Goal: Use online tool/utility: Utilize a website feature to perform a specific function

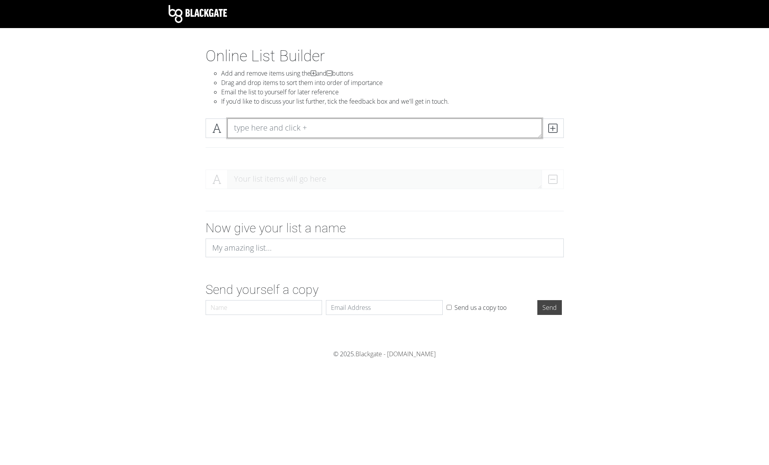
click at [255, 127] on textarea at bounding box center [384, 127] width 315 height 19
type textarea "In the Fire"
click at [553, 128] on icon at bounding box center [552, 128] width 9 height 8
type textarea "Victory Chant"
click at [559, 130] on span at bounding box center [553, 127] width 22 height 19
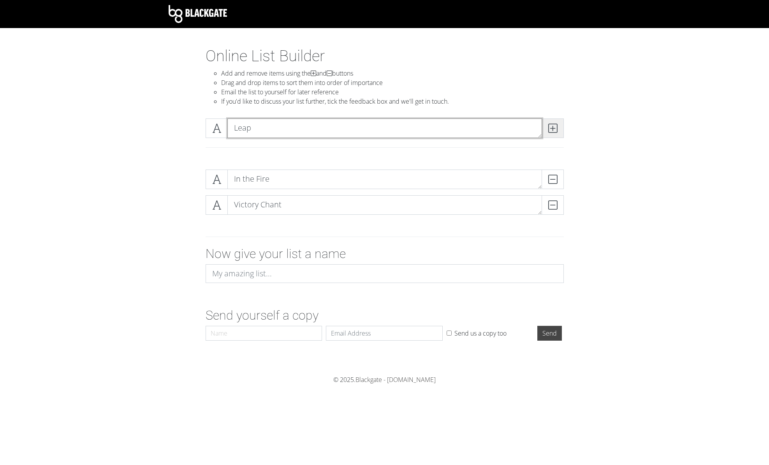
type textarea "Leap"
click at [548, 130] on icon at bounding box center [552, 128] width 9 height 8
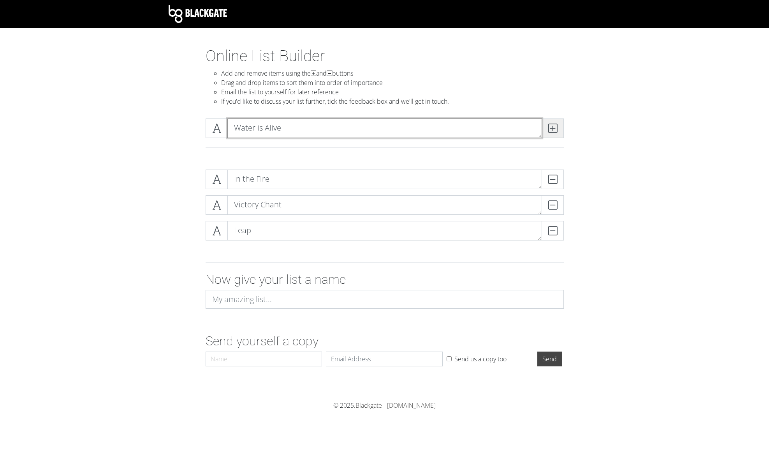
type textarea "Water is Alive"
click at [557, 124] on span at bounding box center [553, 127] width 22 height 19
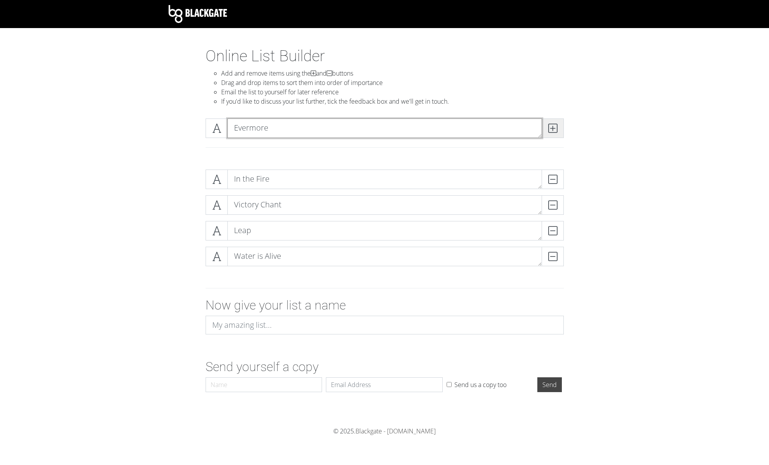
type textarea "Evermore"
click at [546, 131] on span at bounding box center [553, 127] width 22 height 19
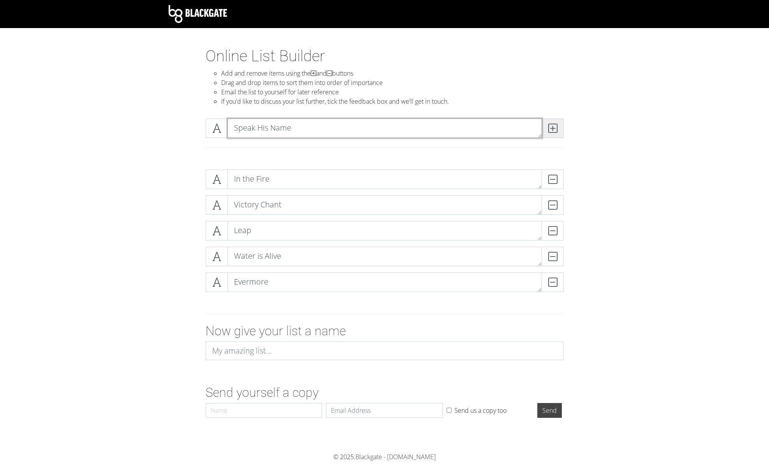
type textarea "Speak His Name"
click at [557, 131] on span at bounding box center [553, 127] width 22 height 19
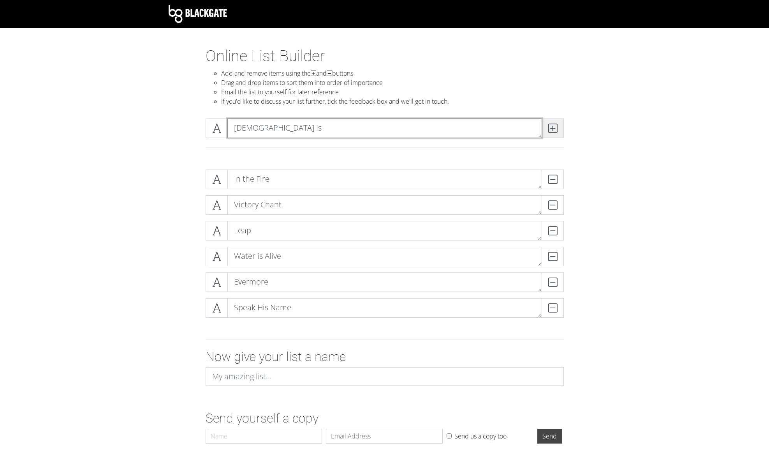
type textarea "[DEMOGRAPHIC_DATA] Is"
click at [549, 131] on icon at bounding box center [552, 128] width 9 height 8
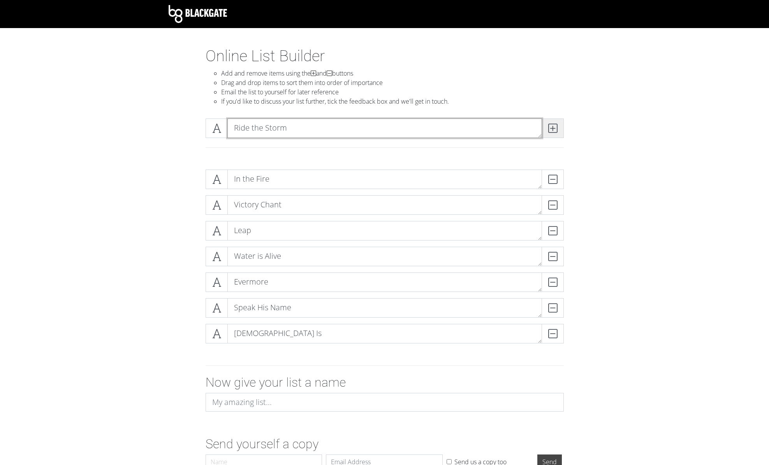
type textarea "Ride the Storm"
click at [556, 127] on icon at bounding box center [552, 128] width 9 height 8
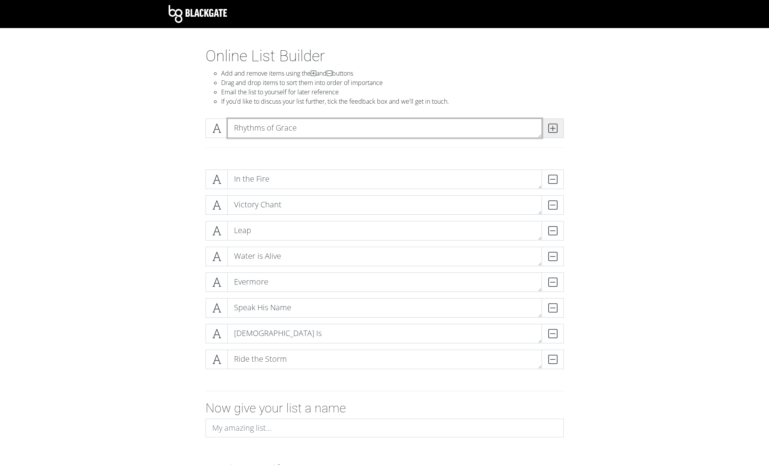
type textarea "Rhythms of Grace"
click at [552, 122] on span at bounding box center [553, 127] width 22 height 19
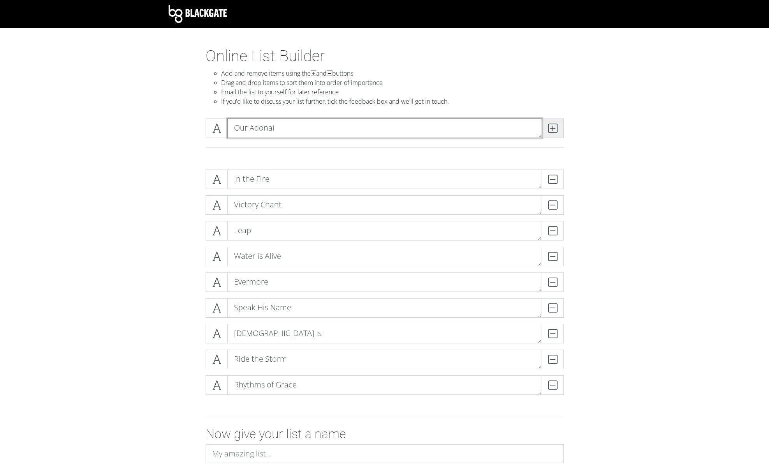
type textarea "Our Adonai"
click at [552, 129] on icon at bounding box center [552, 128] width 9 height 8
type textarea "You are Worthy"
click at [559, 125] on span at bounding box center [553, 127] width 22 height 19
type textarea "Table of Grace"
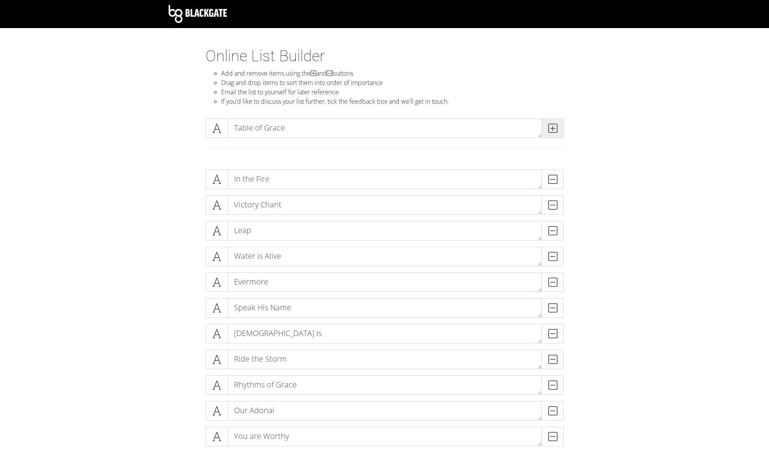
click at [554, 124] on icon at bounding box center [552, 128] width 9 height 8
type textarea "Hope and Inherit"
click at [558, 130] on span at bounding box center [553, 127] width 22 height 19
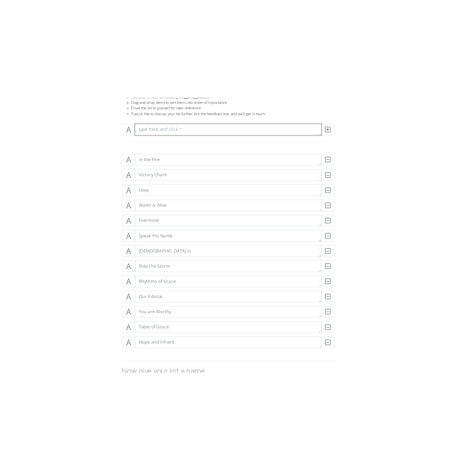
scroll to position [75, 0]
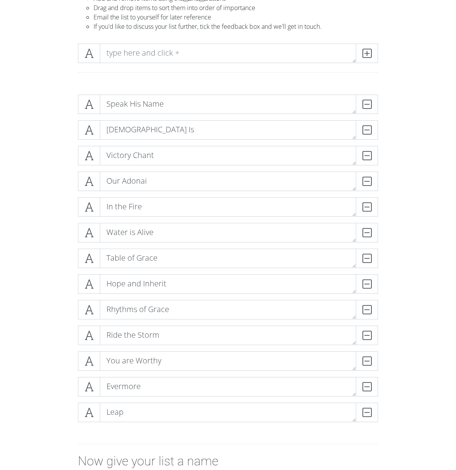
drag, startPoint x: 91, startPoint y: 104, endPoint x: 21, endPoint y: 189, distance: 110.1
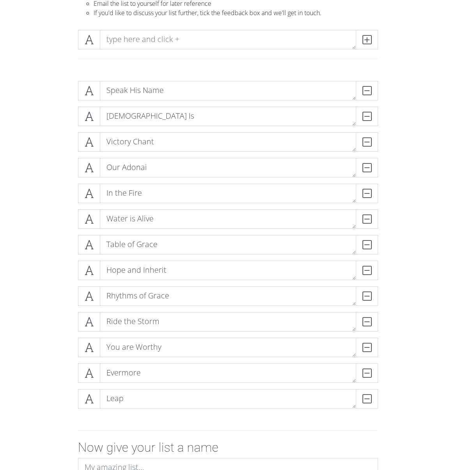
scroll to position [196, 0]
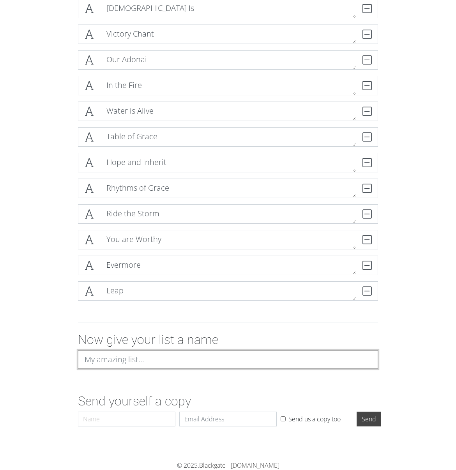
click at [127, 364] on input at bounding box center [228, 360] width 300 height 19
type input "In the Wake of His Name Order"
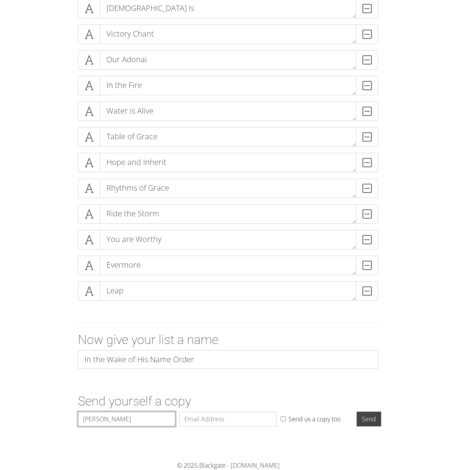
type input "[PERSON_NAME]"
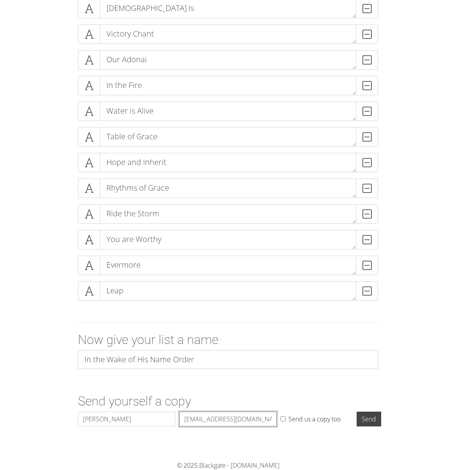
type input "[EMAIL_ADDRESS][DOMAIN_NAME]"
click at [394, 405] on div "Send yourself a copy Name [PERSON_NAME] Email [EMAIL_ADDRESS][DOMAIN_NAME] Send…" at bounding box center [228, 412] width 374 height 36
click at [372, 419] on input "Send" at bounding box center [368, 419] width 25 height 15
